Goal: Transaction & Acquisition: Purchase product/service

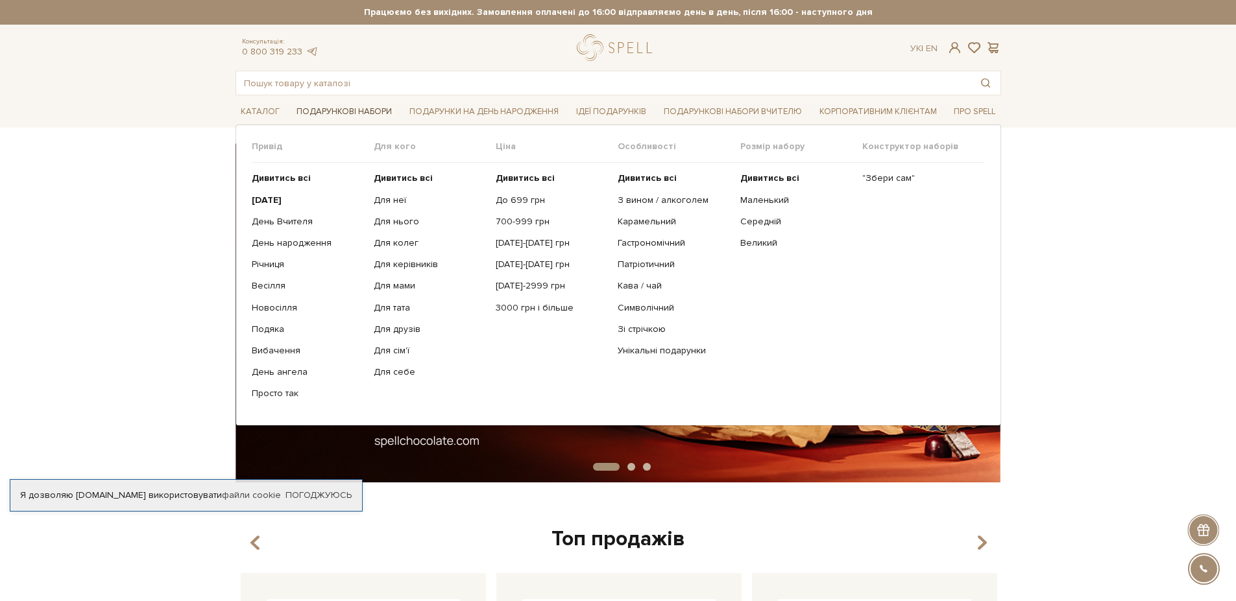
click at [352, 108] on link "Подарункові набори" at bounding box center [344, 112] width 106 height 20
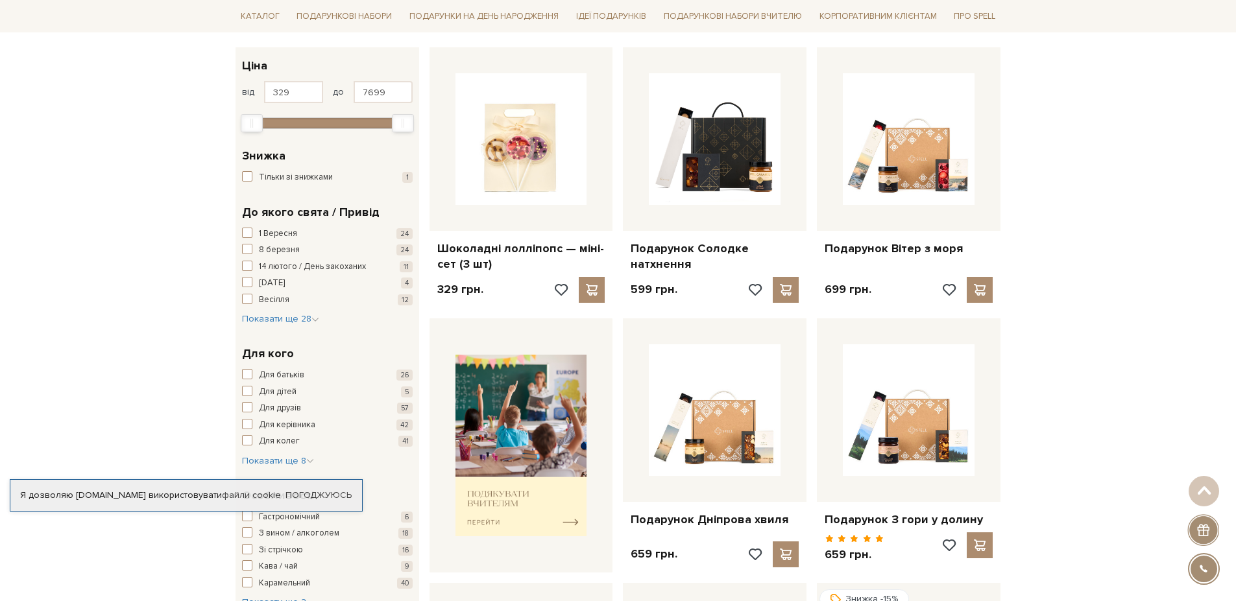
scroll to position [233, 0]
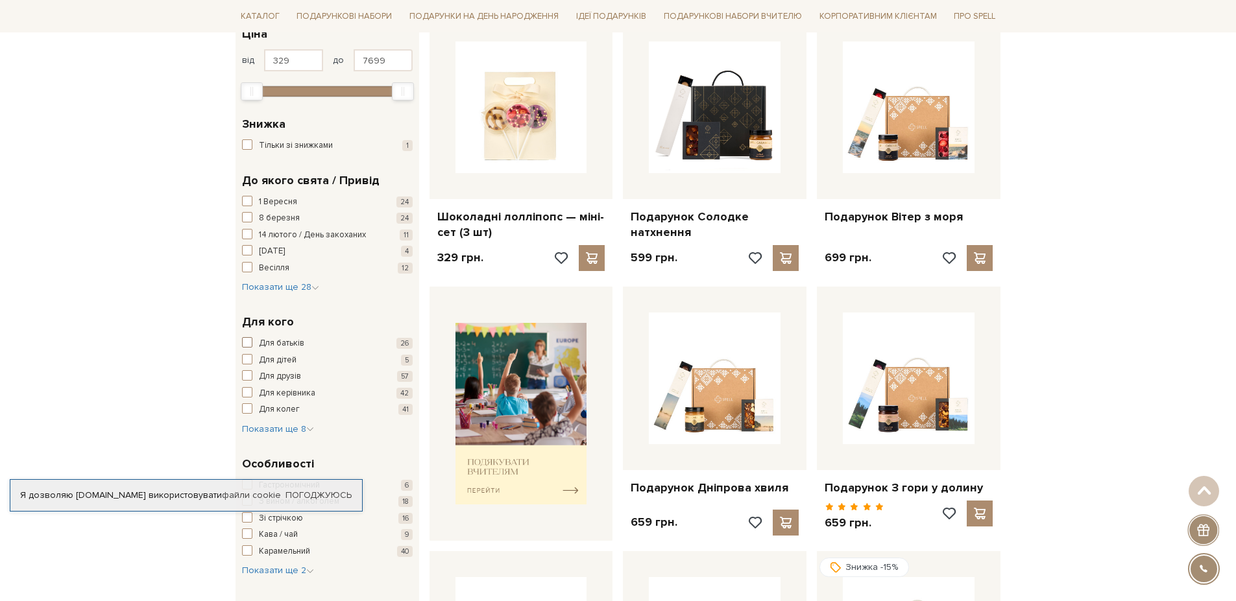
click at [247, 342] on span "button" at bounding box center [247, 342] width 10 height 10
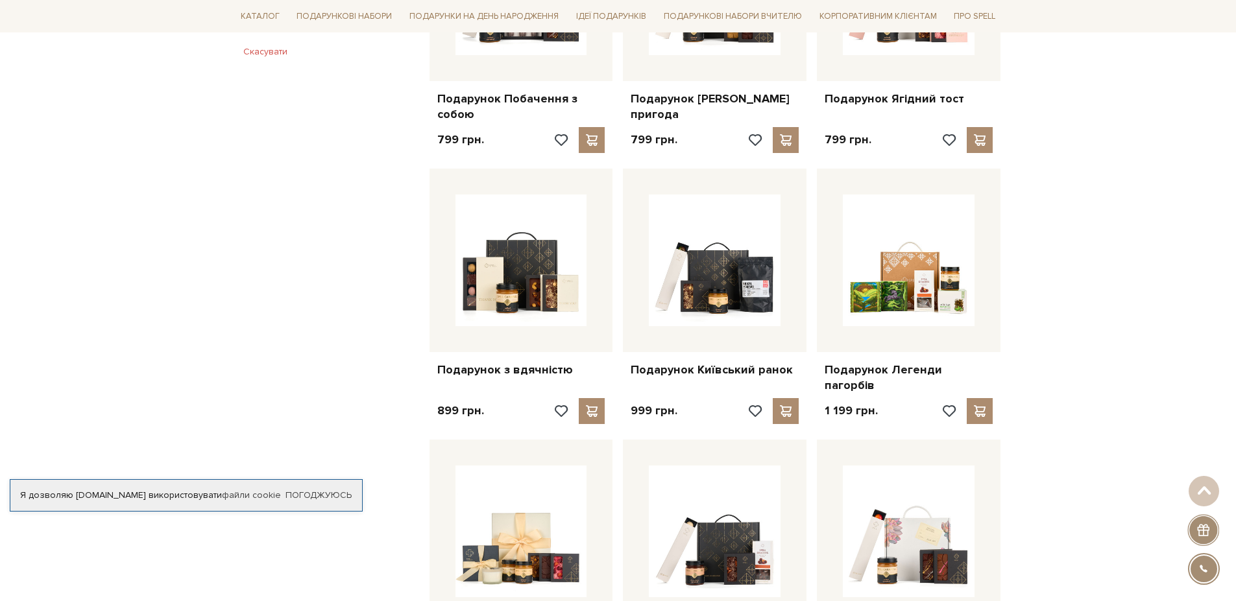
scroll to position [934, 0]
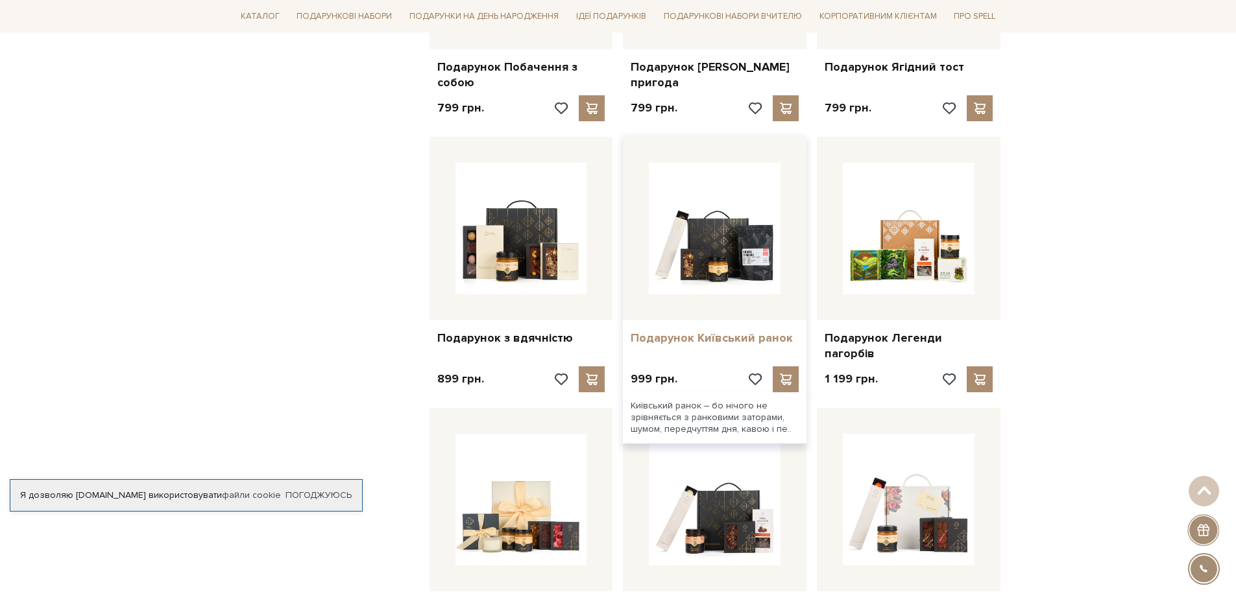
click at [742, 331] on link "Подарунок Київський ранок" at bounding box center [714, 338] width 168 height 15
